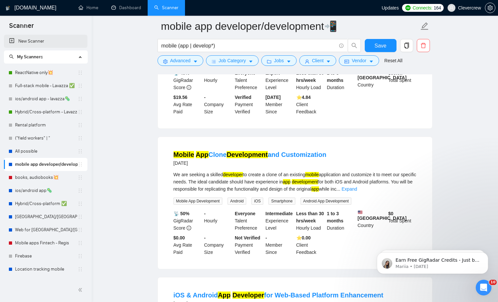
click at [42, 44] on link "New Scanner" at bounding box center [45, 41] width 73 height 13
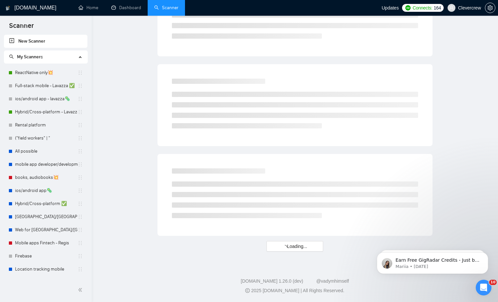
scroll to position [326, 0]
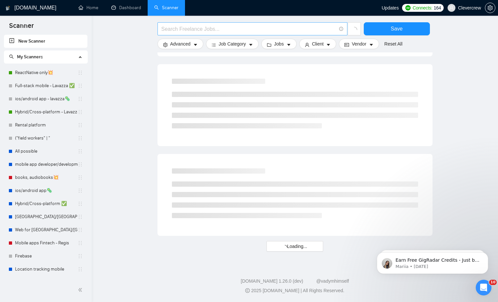
click at [207, 32] on input "text" at bounding box center [248, 29] width 175 height 8
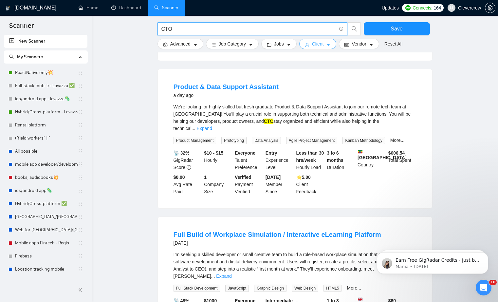
type input "CTO"
click at [333, 41] on button "Client" at bounding box center [317, 44] width 37 height 10
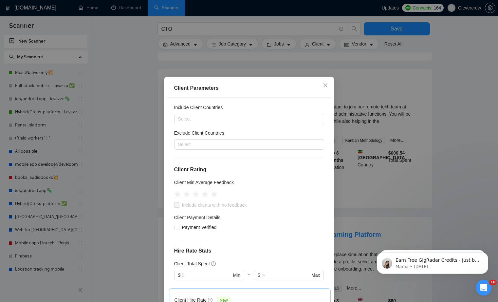
scroll to position [16, 0]
click at [206, 194] on icon "star" at bounding box center [204, 193] width 7 height 7
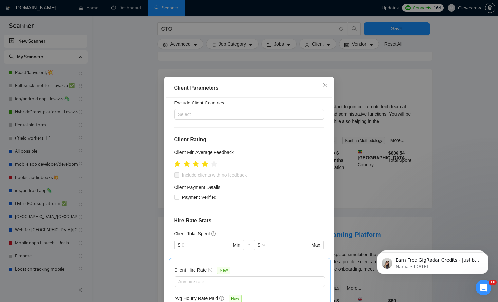
scroll to position [52, 0]
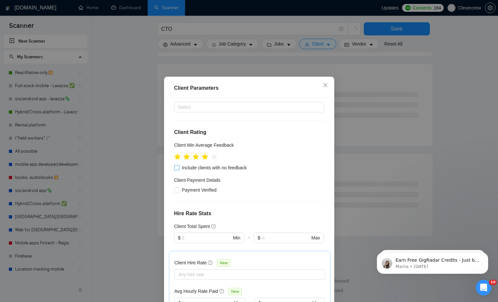
click at [178, 168] on span at bounding box center [176, 167] width 5 height 5
click at [178, 168] on input "Include clients with no feedback" at bounding box center [176, 167] width 5 height 5
checkbox input "true"
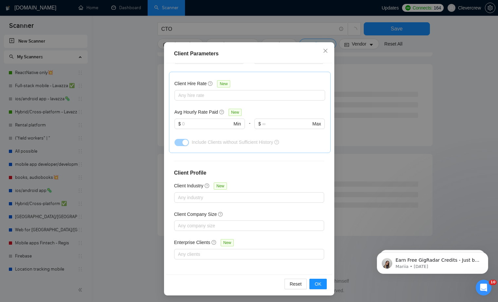
scroll to position [36, 0]
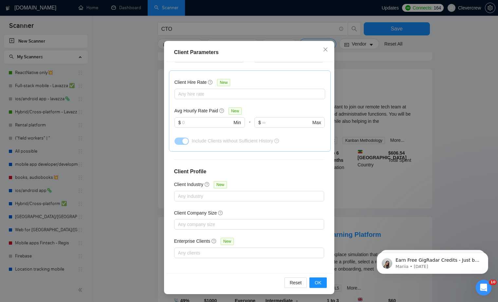
click at [319, 277] on div "Reset OK" at bounding box center [249, 282] width 166 height 19
click at [319, 282] on span "OK" at bounding box center [318, 282] width 7 height 7
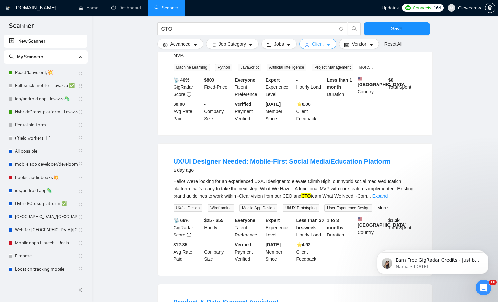
scroll to position [0, 0]
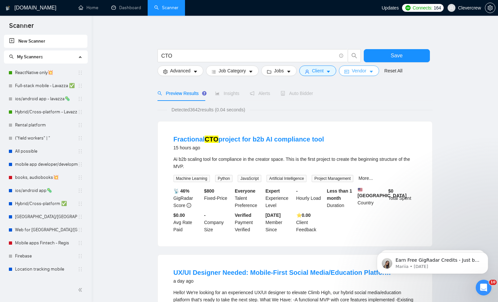
click at [366, 72] on span "Vendor" at bounding box center [359, 70] width 14 height 7
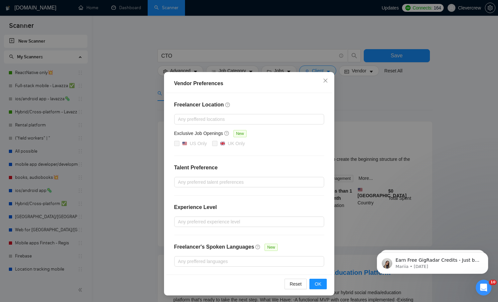
scroll to position [1, 0]
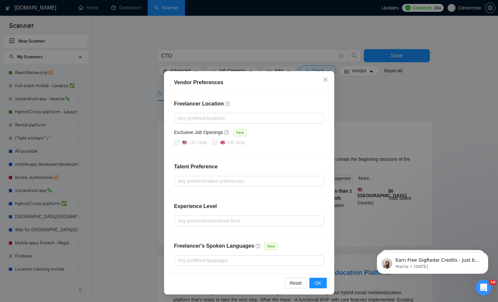
click at [367, 108] on div "Vendor Preferences Freelancer Location Any preffered locations Exclusive Job Op…" at bounding box center [249, 151] width 498 height 302
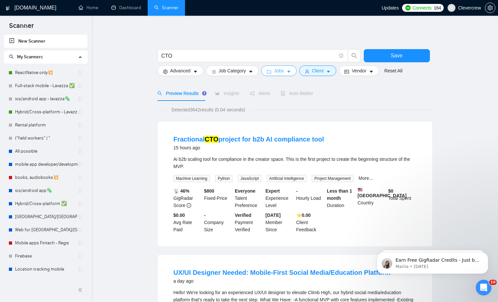
click at [284, 73] on span "Jobs" at bounding box center [279, 70] width 10 height 7
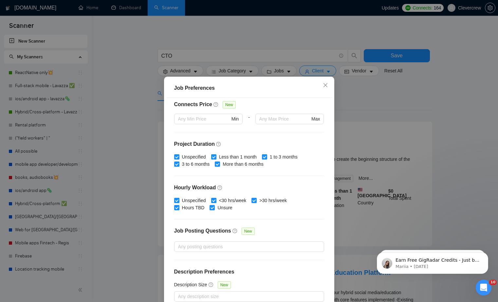
scroll to position [36, 0]
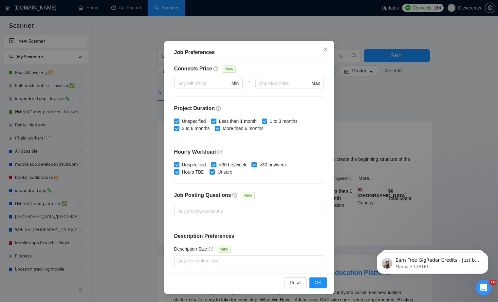
click at [389, 116] on div "Job Preferences Budget Project Type All Fixed Price Hourly Rate Fixed Price Bud…" at bounding box center [249, 151] width 498 height 302
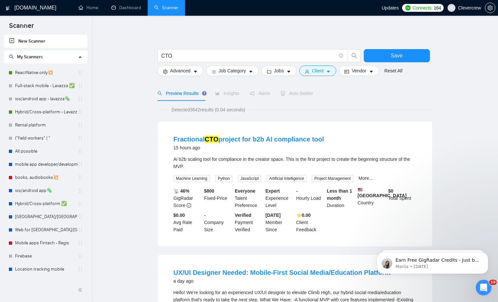
scroll to position [0, 0]
click at [253, 73] on icon "caret-down" at bounding box center [250, 71] width 5 height 5
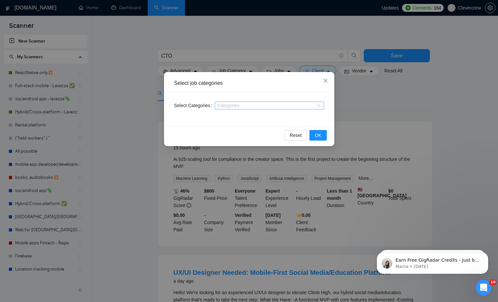
click at [308, 104] on div at bounding box center [266, 105] width 100 height 5
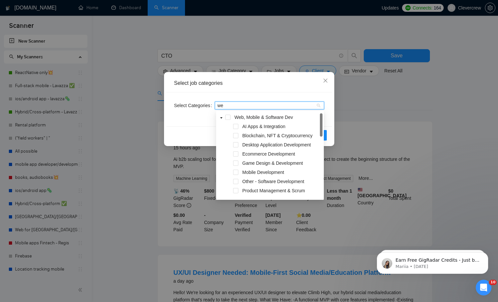
type input "web"
click at [325, 80] on icon "close" at bounding box center [325, 80] width 5 height 5
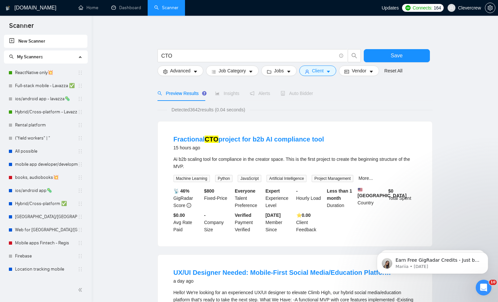
click at [365, 96] on div "Preview Results Insights Alerts Auto Bidder" at bounding box center [294, 93] width 275 height 15
click at [194, 71] on icon "caret-down" at bounding box center [195, 72] width 3 height 2
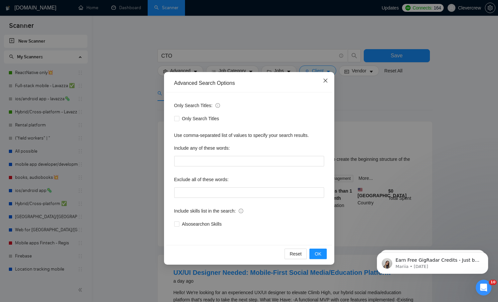
click at [326, 82] on icon "close" at bounding box center [325, 81] width 4 height 4
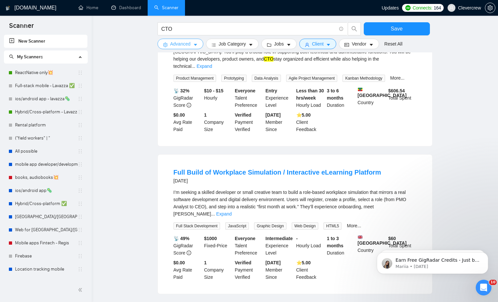
scroll to position [389, 0]
click at [231, 210] on link "Expand" at bounding box center [223, 212] width 15 height 5
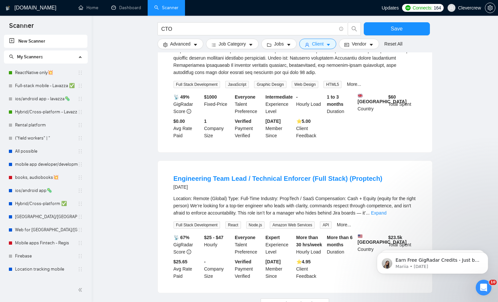
scroll to position [718, 0]
click at [386, 215] on link "Expand" at bounding box center [378, 212] width 15 height 5
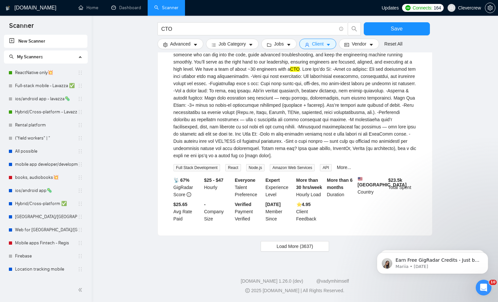
scroll to position [907, 0]
click at [302, 248] on span "Load More (3637)" at bounding box center [295, 246] width 36 height 7
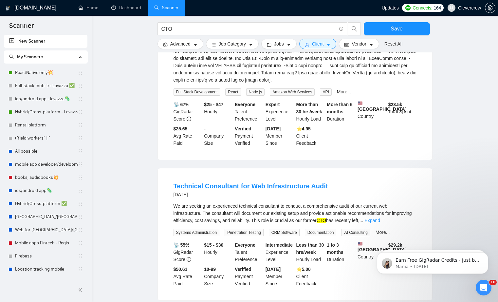
scroll to position [984, 0]
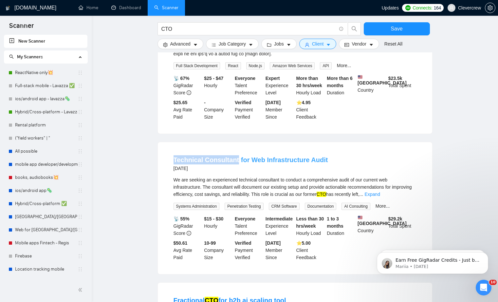
drag, startPoint x: 171, startPoint y: 183, endPoint x: 237, endPoint y: 183, distance: 66.1
click at [237, 183] on li "Technical Consultant for Web Infrastructure Audit [DATE] We are seeking an expe…" at bounding box center [295, 208] width 259 height 116
copy link "Technical Consultant"
click at [200, 30] on input "CTO" at bounding box center [248, 29] width 175 height 8
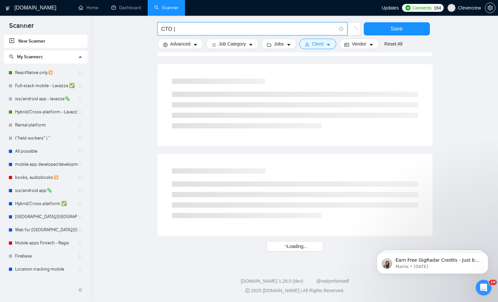
scroll to position [774, 0]
paste input "Technical Consultant"
click at [177, 29] on input "CTO | Technical Consultant" at bounding box center [248, 29] width 175 height 8
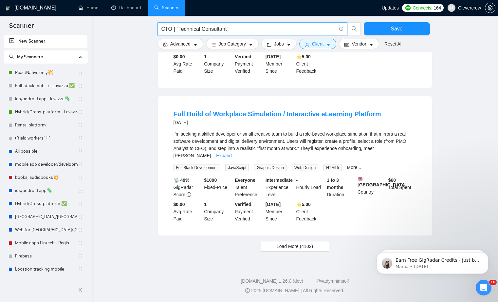
scroll to position [600, 0]
type input "CTO | "Technical Consultant""
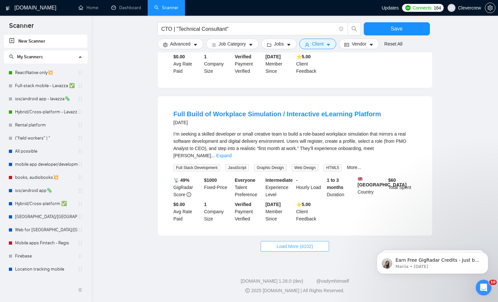
click at [313, 248] on span "Load More (4102)" at bounding box center [295, 246] width 36 height 7
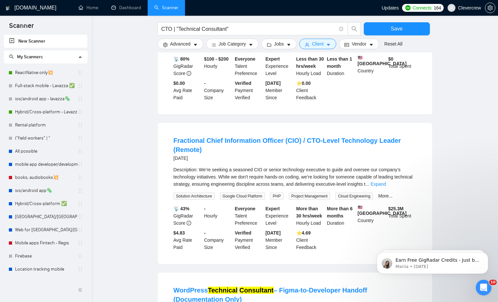
scroll to position [1115, 0]
click at [386, 187] on link "Expand" at bounding box center [378, 184] width 15 height 5
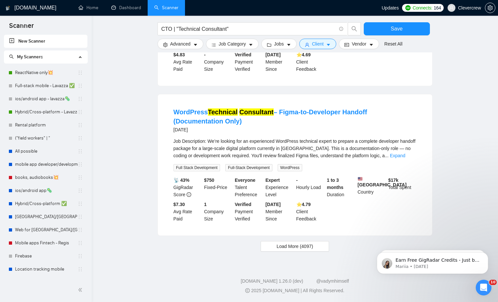
scroll to position [1494, 0]
click at [309, 248] on span "Load More (4097)" at bounding box center [295, 246] width 36 height 7
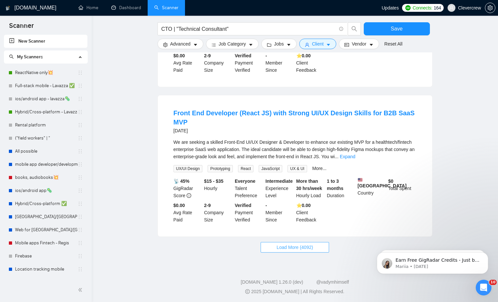
scroll to position [2172, 0]
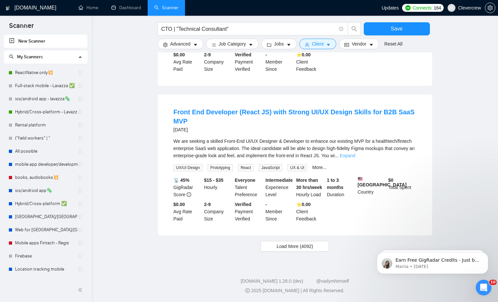
click at [355, 158] on link "Expand" at bounding box center [347, 155] width 15 height 5
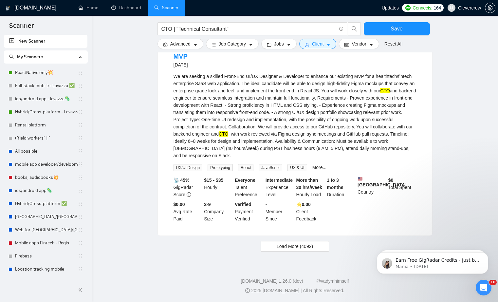
scroll to position [2295, 0]
click at [315, 246] on button "Load More (4092)" at bounding box center [295, 246] width 68 height 10
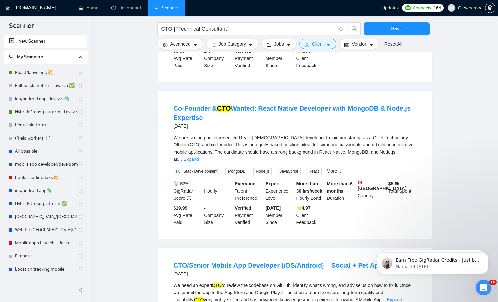
scroll to position [2405, 0]
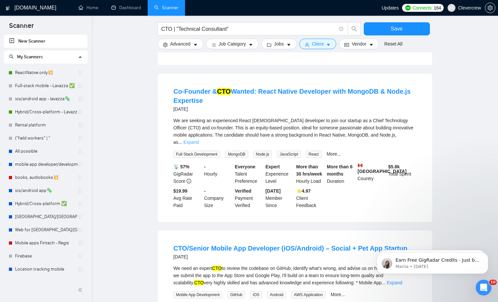
click at [199, 145] on link "Expand" at bounding box center [190, 141] width 15 height 5
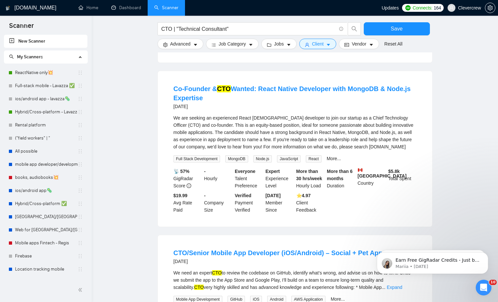
scroll to position [2408, 0]
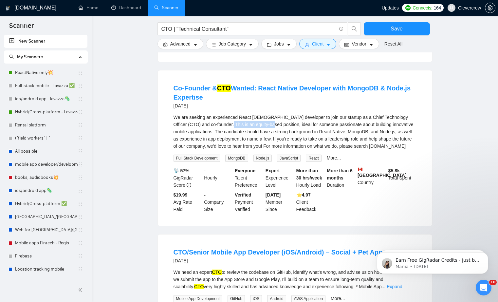
drag, startPoint x: 221, startPoint y: 186, endPoint x: 266, endPoint y: 185, distance: 44.9
click at [266, 150] on div "We are seeking an experienced React [DEMOGRAPHIC_DATA] developer to join our st…" at bounding box center [294, 132] width 243 height 36
copy div "equity-based position"
click at [197, 43] on icon "caret-down" at bounding box center [195, 45] width 5 height 5
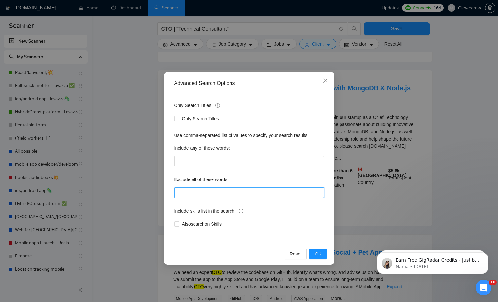
click at [211, 197] on input "text" at bounding box center [249, 192] width 150 height 10
paste input "equity-based position"
click at [248, 193] on input ""equity-based position"" at bounding box center [249, 192] width 150 height 10
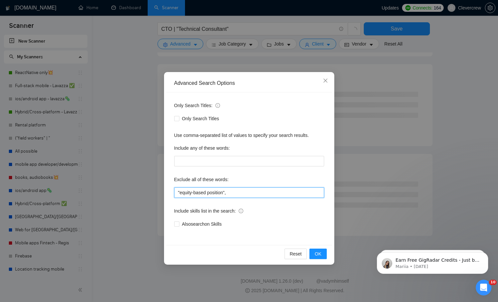
scroll to position [326, 0]
click at [216, 192] on input ""equity-based position"" at bounding box center [249, 192] width 150 height 10
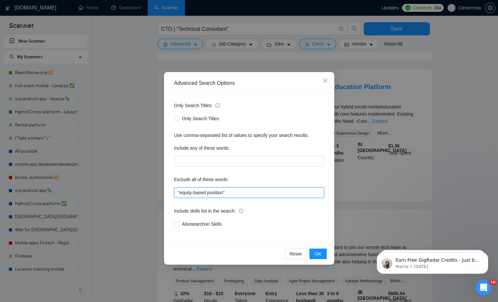
scroll to position [600, 0]
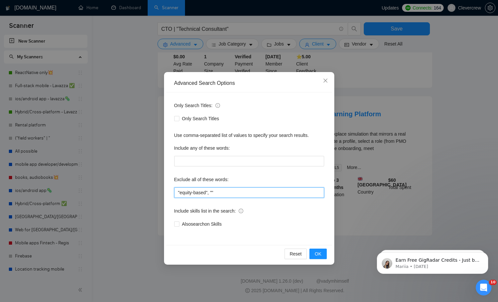
paste input "equity-based position"
click at [252, 192] on input ""equity-based", "equity-based position"" at bounding box center [249, 192] width 150 height 10
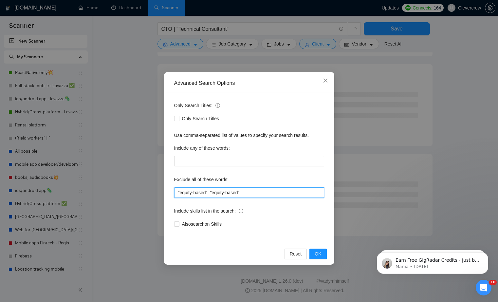
scroll to position [326, 0]
click at [229, 193] on input ""equity-based", "equity-based"" at bounding box center [249, 192] width 150 height 10
type input ""equity-based", "equity based""
click at [320, 253] on span "OK" at bounding box center [318, 253] width 7 height 7
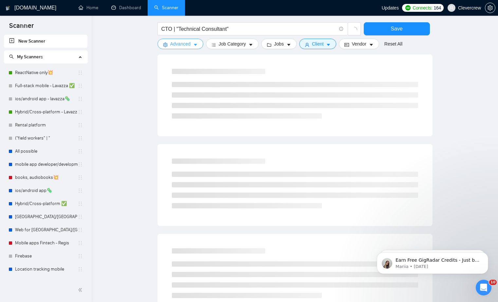
scroll to position [0, 0]
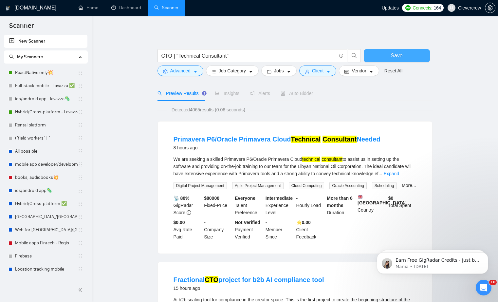
click at [412, 58] on button "Save" at bounding box center [397, 55] width 66 height 13
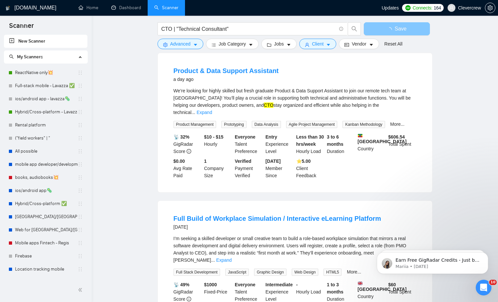
scroll to position [490, 0]
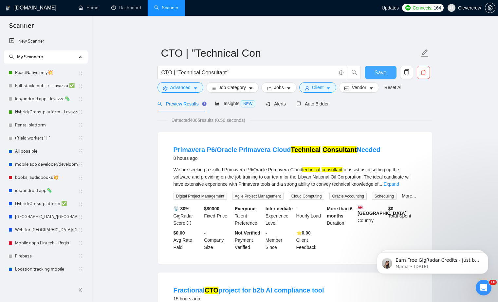
click at [373, 73] on button "Save" at bounding box center [381, 72] width 32 height 13
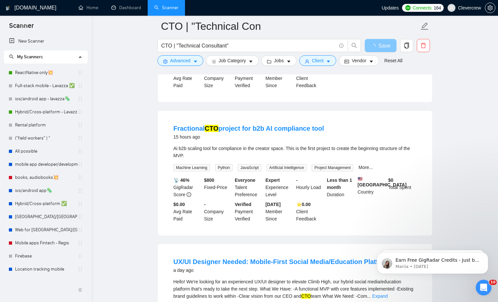
scroll to position [169, 0]
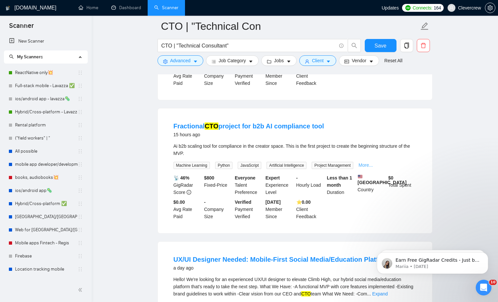
click at [373, 168] on link "More..." at bounding box center [365, 164] width 14 height 5
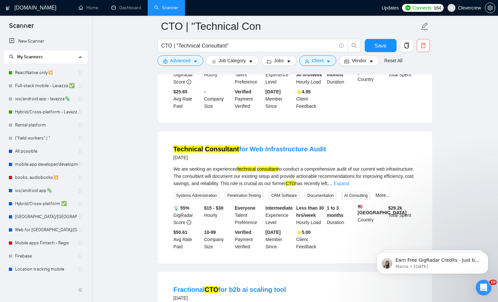
scroll to position [858, 0]
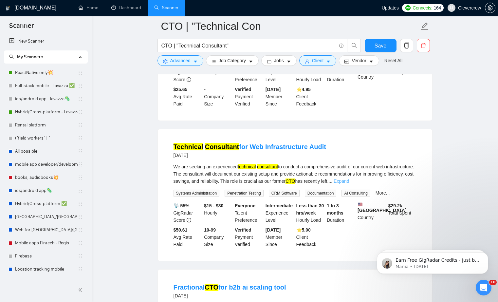
click at [349, 184] on link "Expand" at bounding box center [341, 180] width 15 height 5
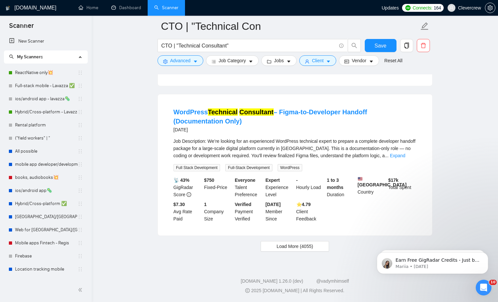
scroll to position [1351, 0]
click at [307, 248] on span "Load More (4055)" at bounding box center [295, 246] width 36 height 7
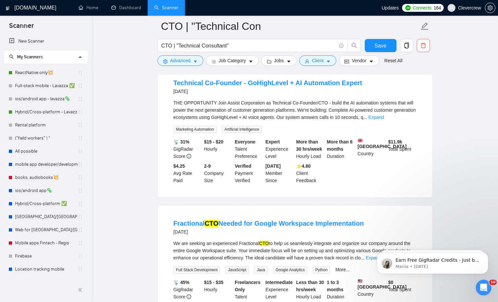
scroll to position [1771, 0]
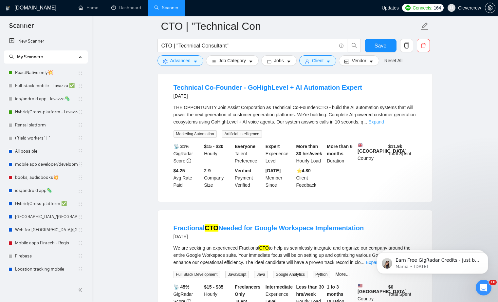
click at [384, 124] on link "Expand" at bounding box center [375, 121] width 15 height 5
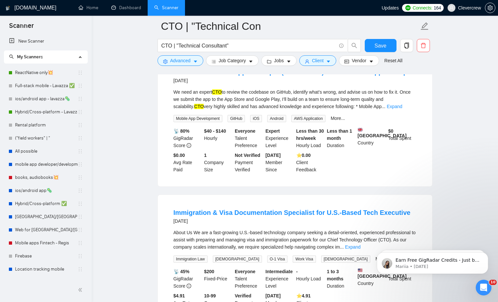
scroll to position [2772, 0]
click at [402, 108] on link "Expand" at bounding box center [394, 105] width 15 height 5
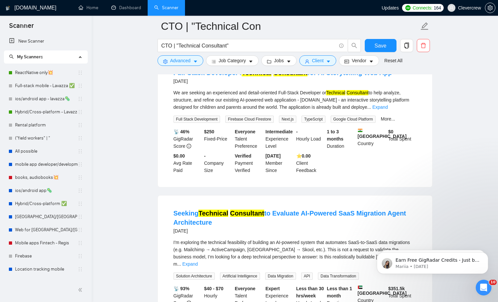
scroll to position [3254, 0]
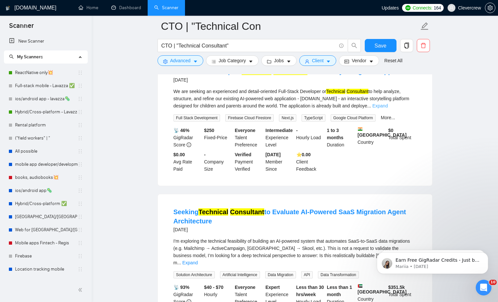
click at [388, 108] on link "Expand" at bounding box center [379, 105] width 15 height 5
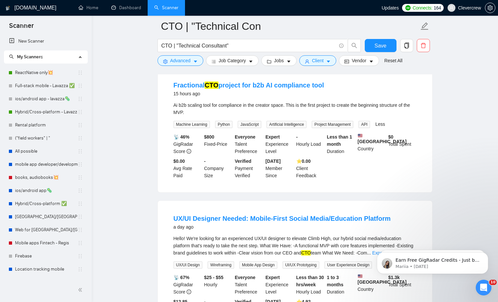
scroll to position [0, 0]
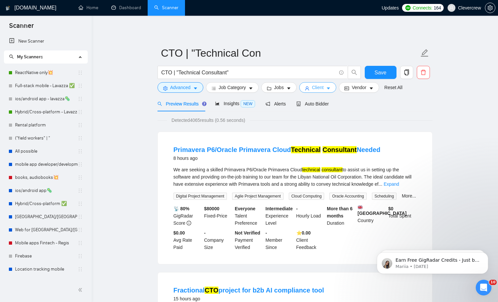
click at [331, 89] on icon "caret-down" at bounding box center [328, 88] width 5 height 5
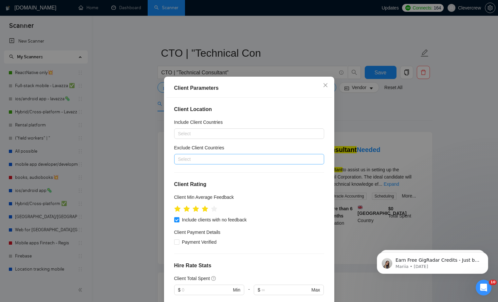
click at [259, 160] on div at bounding box center [246, 159] width 140 height 8
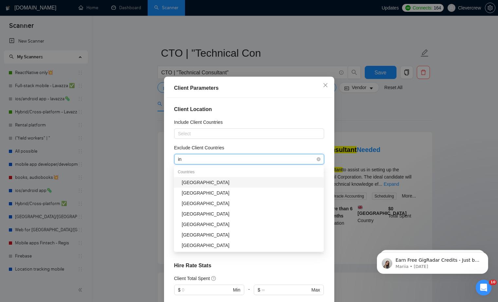
type input "ind"
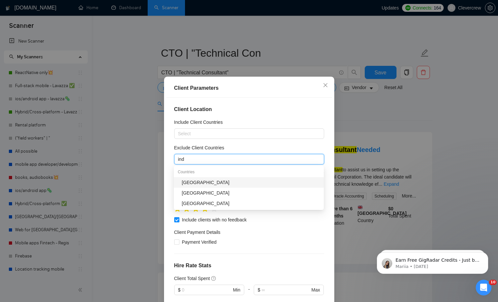
click at [238, 183] on div "[GEOGRAPHIC_DATA]" at bounding box center [251, 182] width 138 height 7
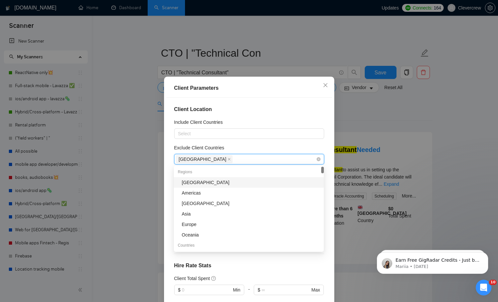
click at [246, 157] on div "[GEOGRAPHIC_DATA]" at bounding box center [246, 159] width 140 height 9
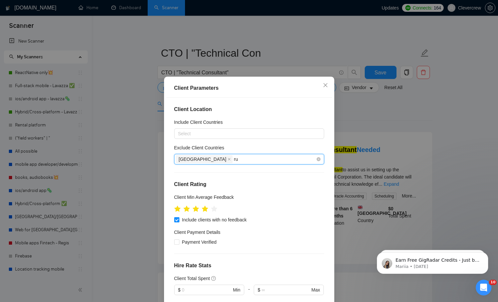
type input "rus"
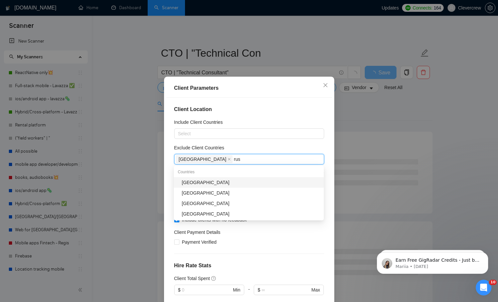
click at [229, 183] on div "[GEOGRAPHIC_DATA]" at bounding box center [251, 182] width 138 height 7
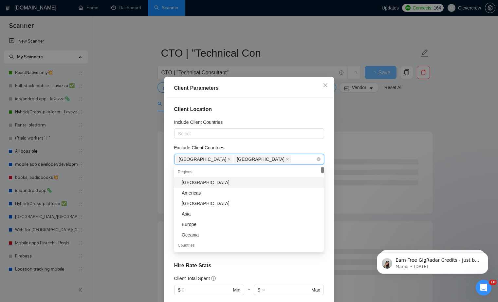
click at [254, 158] on div "[GEOGRAPHIC_DATA] [GEOGRAPHIC_DATA]" at bounding box center [246, 159] width 140 height 9
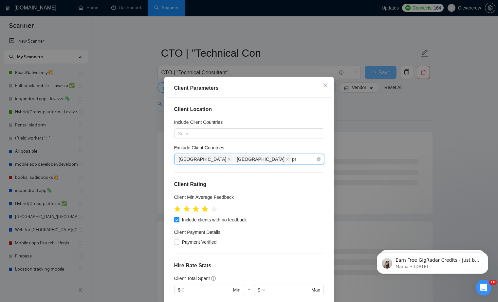
type input "pak"
click at [239, 184] on div "[GEOGRAPHIC_DATA]" at bounding box center [251, 182] width 138 height 7
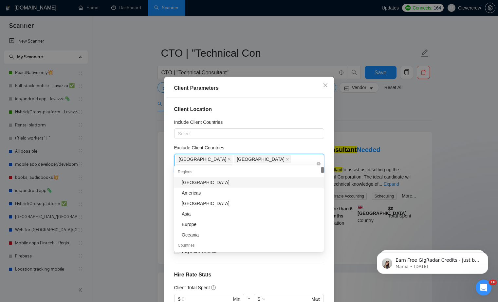
type input "n"
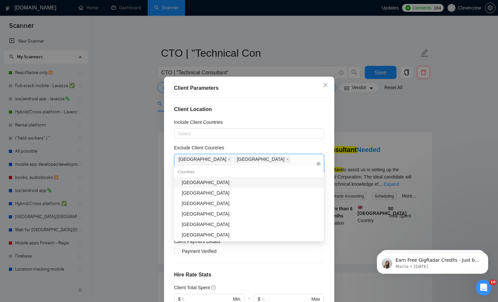
type input "bel"
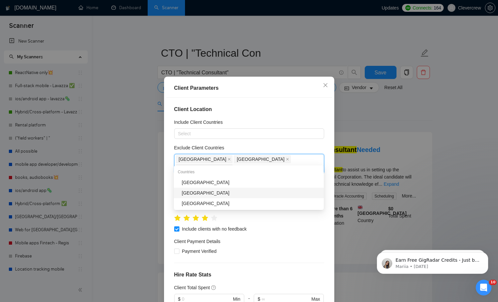
click at [240, 195] on div "[GEOGRAPHIC_DATA]" at bounding box center [251, 192] width 138 height 7
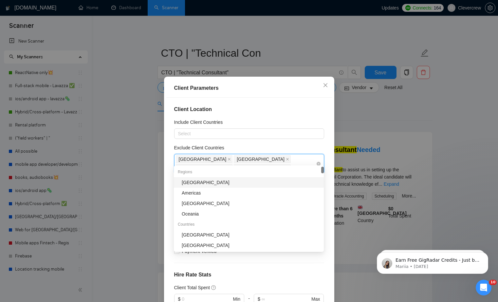
type input "chi"
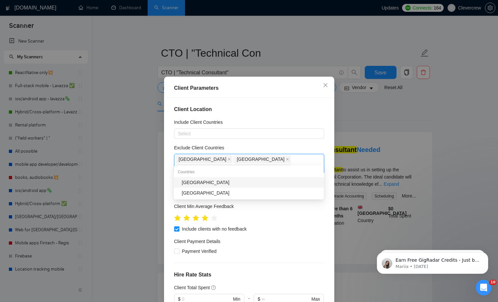
click at [259, 182] on div "[GEOGRAPHIC_DATA]" at bounding box center [251, 182] width 138 height 7
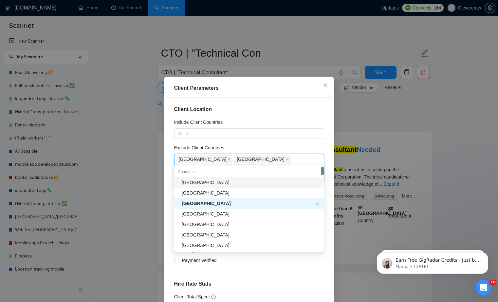
type input "ho"
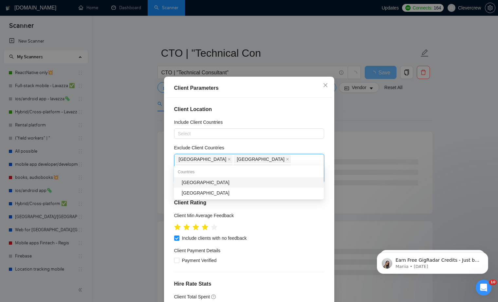
click at [294, 179] on div "[GEOGRAPHIC_DATA]" at bounding box center [251, 182] width 138 height 7
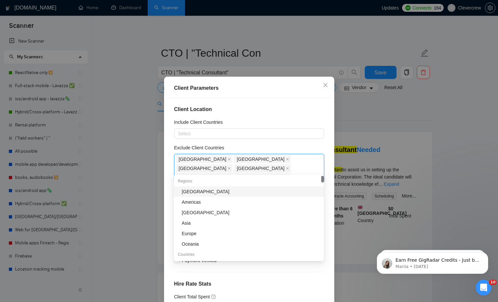
click at [307, 146] on div "Exclude Client Countries" at bounding box center [249, 149] width 150 height 10
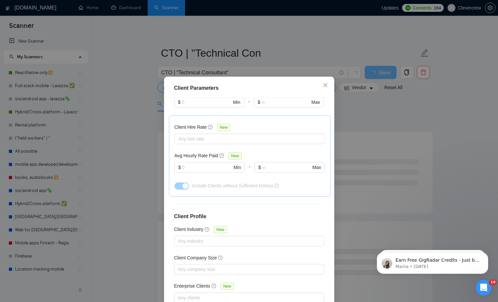
scroll to position [36, 0]
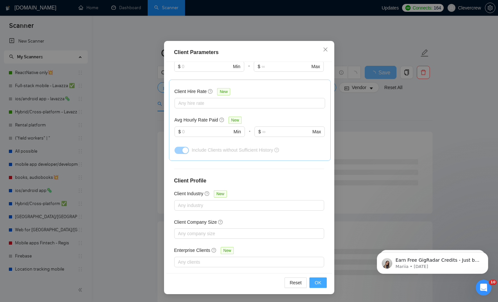
click at [318, 281] on span "OK" at bounding box center [318, 282] width 7 height 7
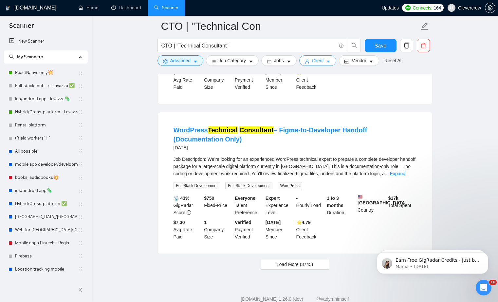
scroll to position [1344, 0]
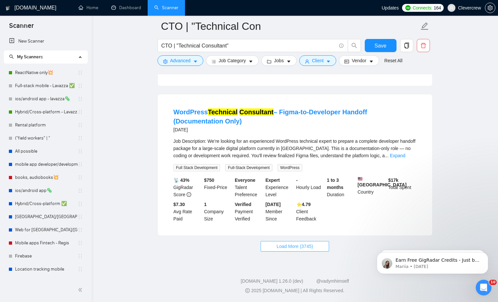
click at [321, 245] on button "Load More (3745)" at bounding box center [295, 246] width 68 height 10
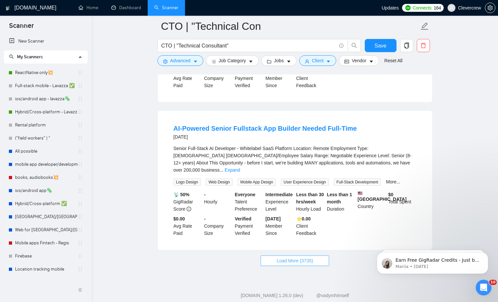
scroll to position [2814, 0]
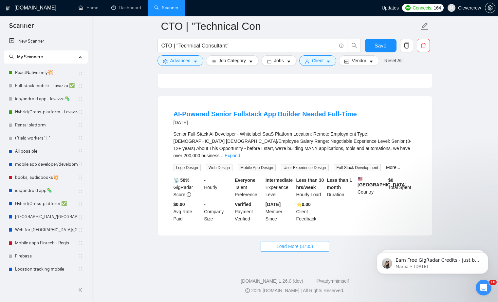
click at [313, 248] on span "Load More (3735)" at bounding box center [295, 246] width 36 height 7
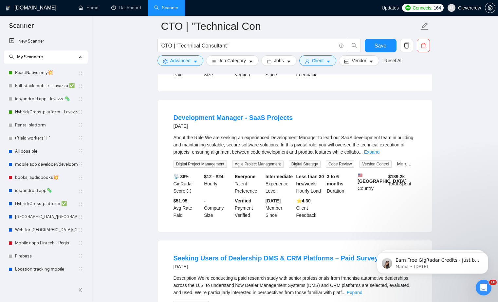
scroll to position [3051, 0]
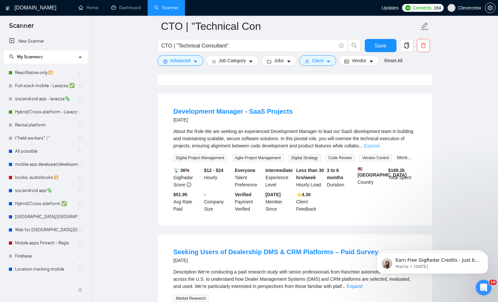
click at [379, 148] on link "Expand" at bounding box center [371, 145] width 15 height 5
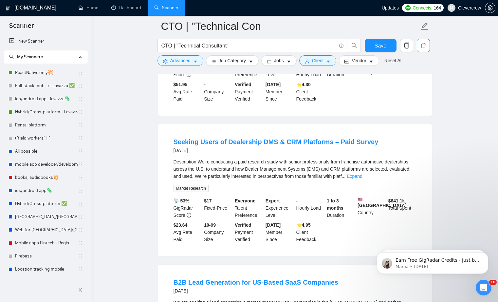
scroll to position [3443, 0]
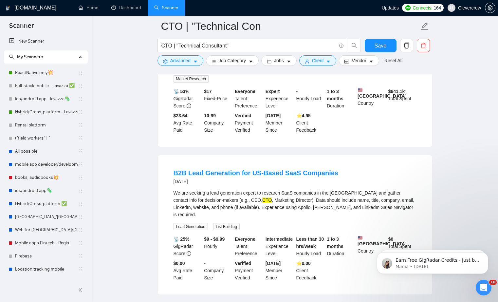
click at [362, 69] on link "Expand" at bounding box center [354, 66] width 15 height 5
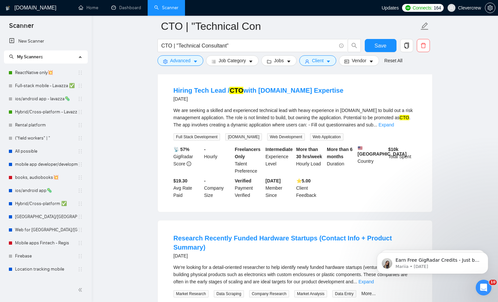
scroll to position [3723, 0]
click at [394, 128] on link "Expand" at bounding box center [385, 124] width 15 height 5
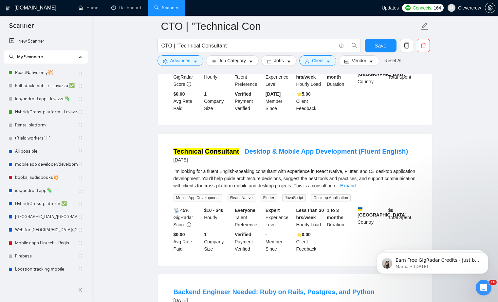
scroll to position [4175, 0]
